Goal: Transaction & Acquisition: Purchase product/service

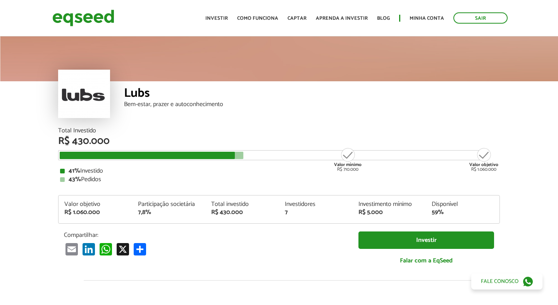
click at [34, 227] on article "Lubs Bem-estar, prazer e autoconhecimento Total Investido R$ 430.000 Valor míni…" at bounding box center [279, 290] width 558 height 510
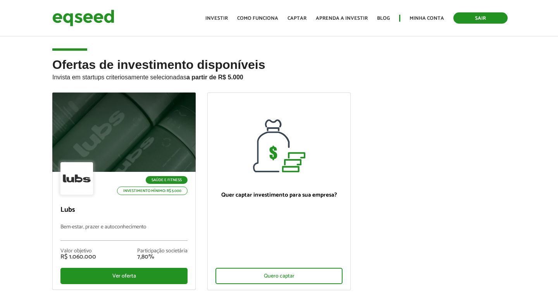
click at [467, 19] on link "Sair" at bounding box center [480, 17] width 54 height 11
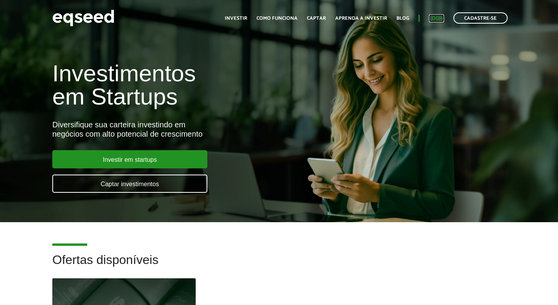
click at [438, 17] on link "Login" at bounding box center [436, 18] width 15 height 5
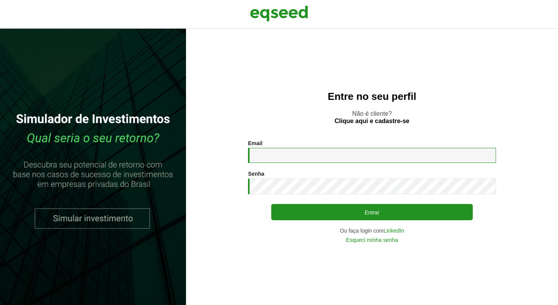
click at [288, 151] on input "Email *" at bounding box center [372, 155] width 248 height 15
type input "**********"
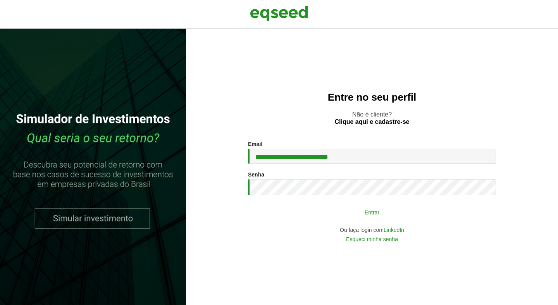
click at [347, 214] on button "Entrar" at bounding box center [371, 212] width 201 height 15
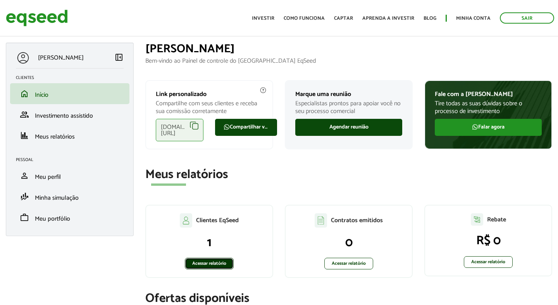
click at [204, 266] on link "Acessar relatório" at bounding box center [209, 264] width 49 height 12
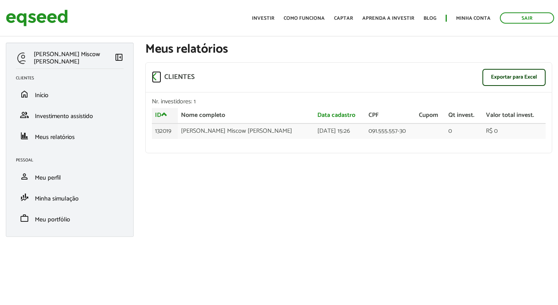
click at [153, 77] on span "arrow_back_ios" at bounding box center [156, 76] width 9 height 9
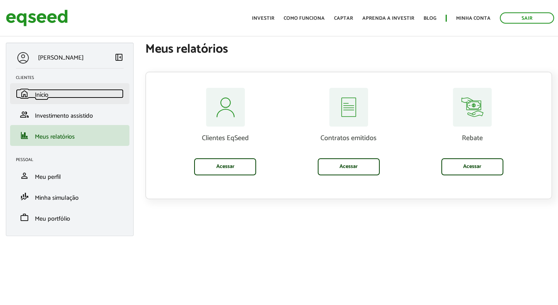
click at [42, 96] on span "Início" at bounding box center [42, 95] width 14 height 10
click at [52, 93] on link "home Início" at bounding box center [70, 93] width 108 height 9
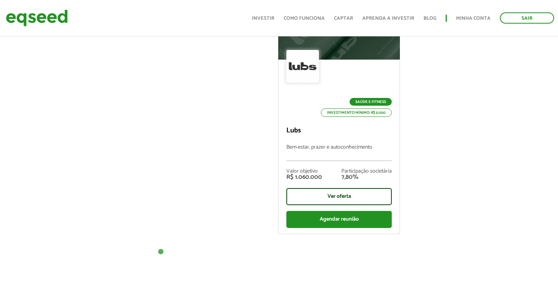
scroll to position [351, 0]
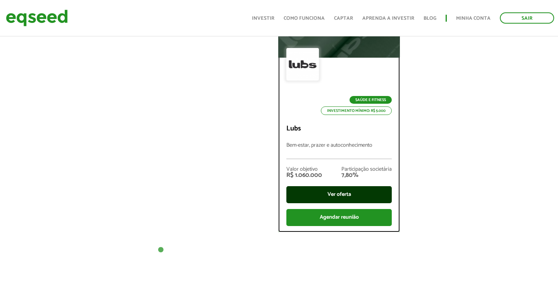
click at [331, 194] on div "Ver oferta" at bounding box center [338, 194] width 105 height 17
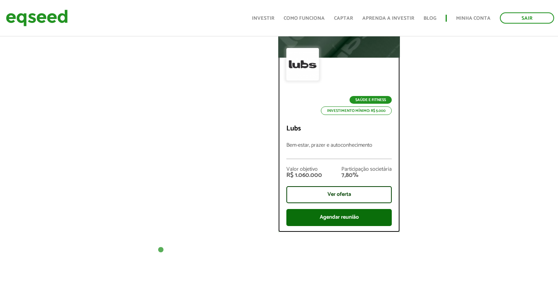
click at [324, 219] on div "Agendar reunião" at bounding box center [338, 217] width 105 height 17
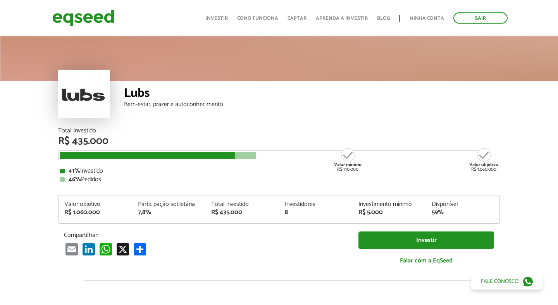
scroll to position [157, 0]
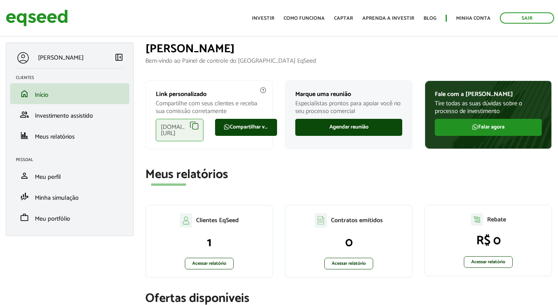
click at [193, 126] on div "eqseed.com/a/equityrio/bruno.pauletti" at bounding box center [180, 130] width 48 height 22
click at [194, 126] on div "eqseed.com/a/equityrio/bruno.pauletti" at bounding box center [180, 130] width 48 height 22
click at [190, 125] on div "eqseed.com/a/equityrio/bruno.pauletti" at bounding box center [180, 130] width 48 height 22
click at [190, 127] on div "eqseed.com/a/equityrio/bruno.pauletti" at bounding box center [180, 130] width 48 height 22
click at [187, 130] on div "eqseed.com/a/equityrio/bruno.pauletti" at bounding box center [180, 130] width 48 height 22
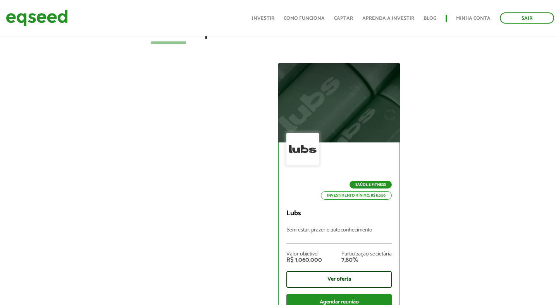
scroll to position [312, 0]
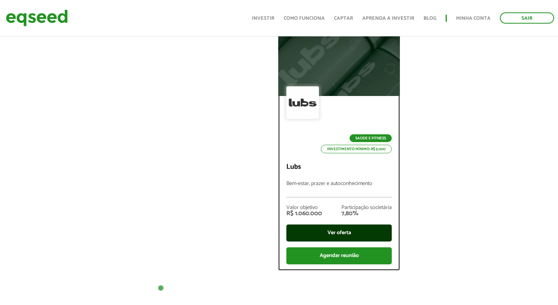
click at [330, 231] on div "Ver oferta" at bounding box center [338, 233] width 105 height 17
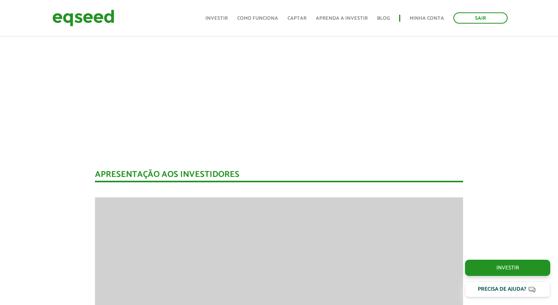
scroll to position [482, 0]
